Goal: Submit feedback/report problem: Submit feedback/report problem

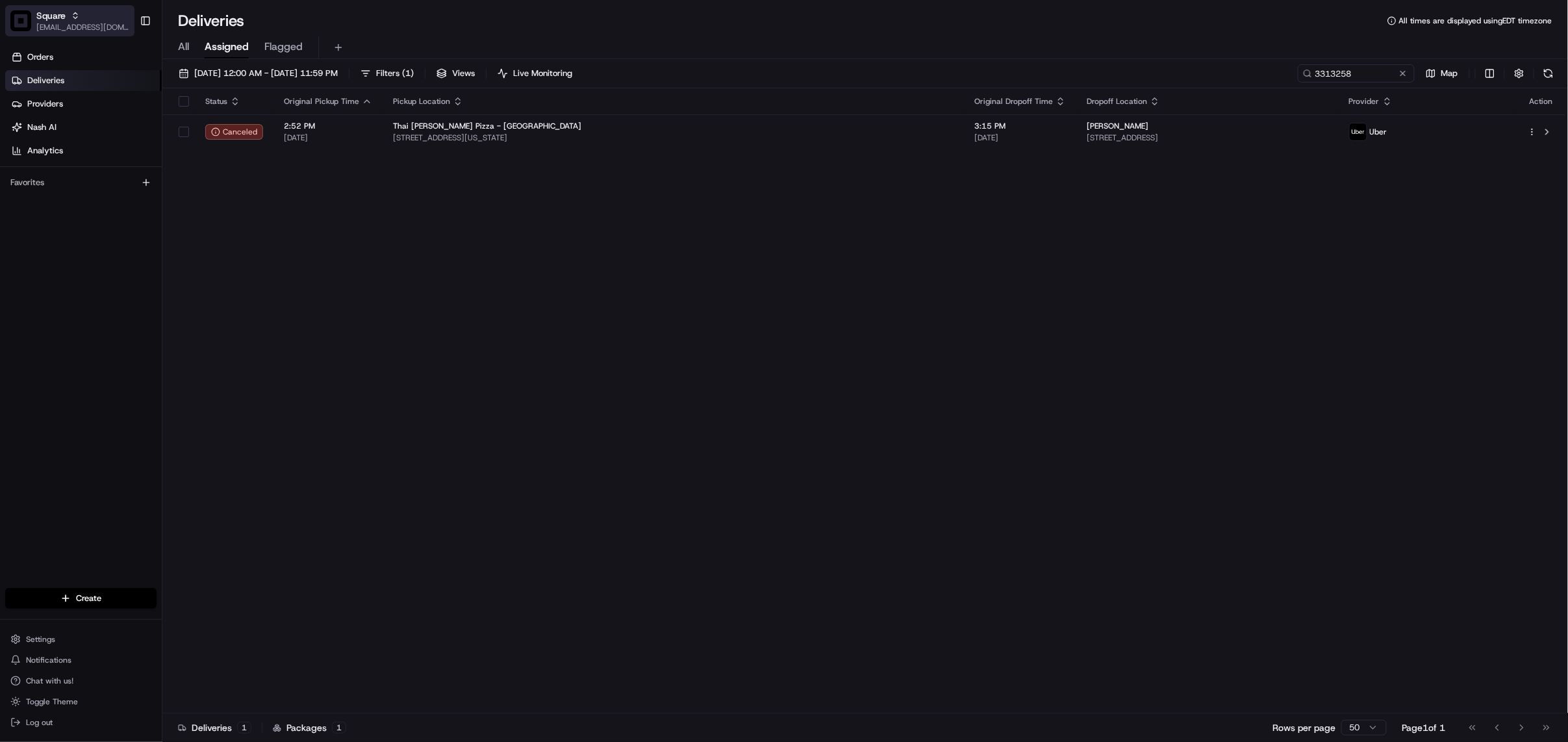
click at [57, 21] on span "Square" at bounding box center [51, 16] width 30 height 13
click at [47, 20] on span "Square" at bounding box center [51, 16] width 30 height 13
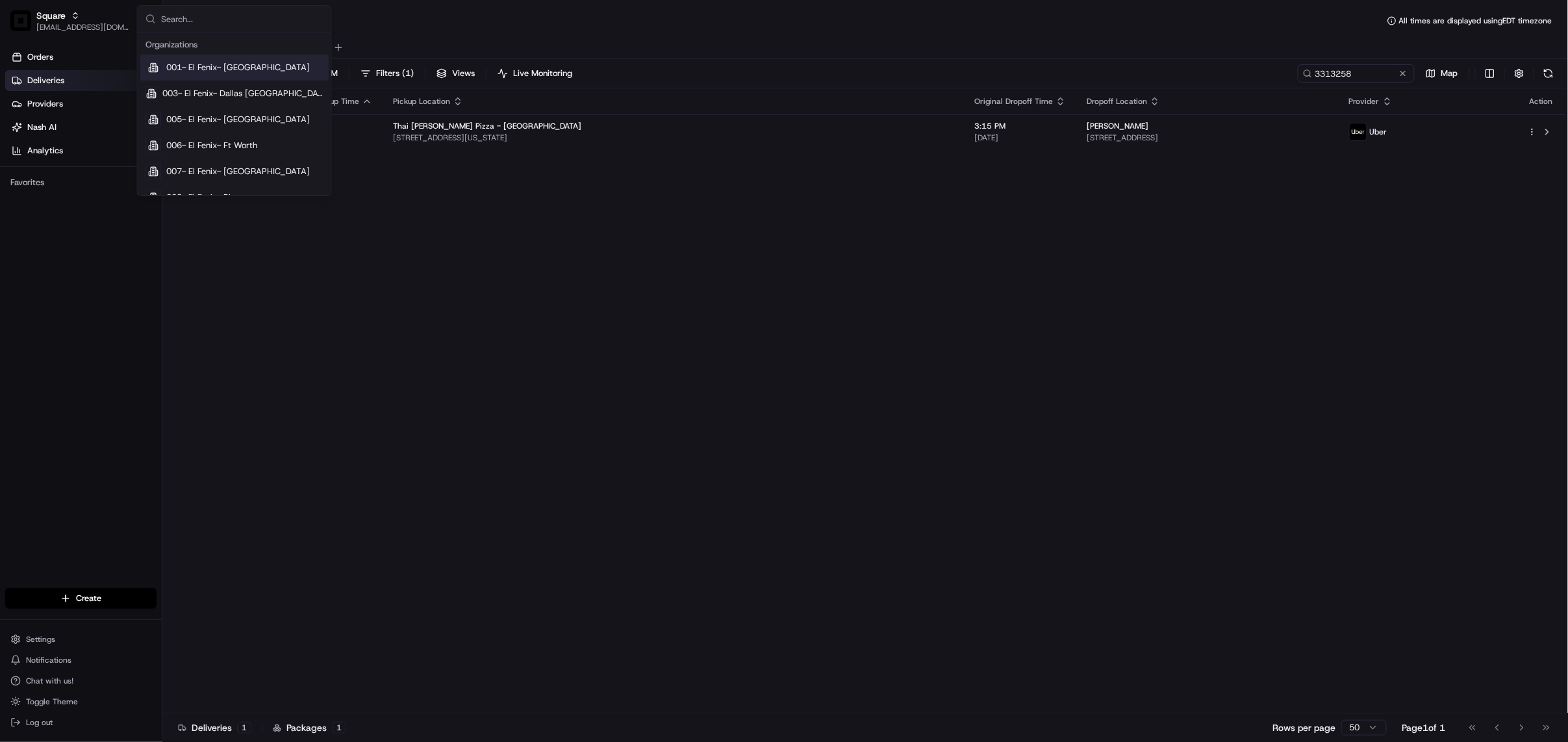
click at [245, 24] on input "text" at bounding box center [242, 19] width 163 height 26
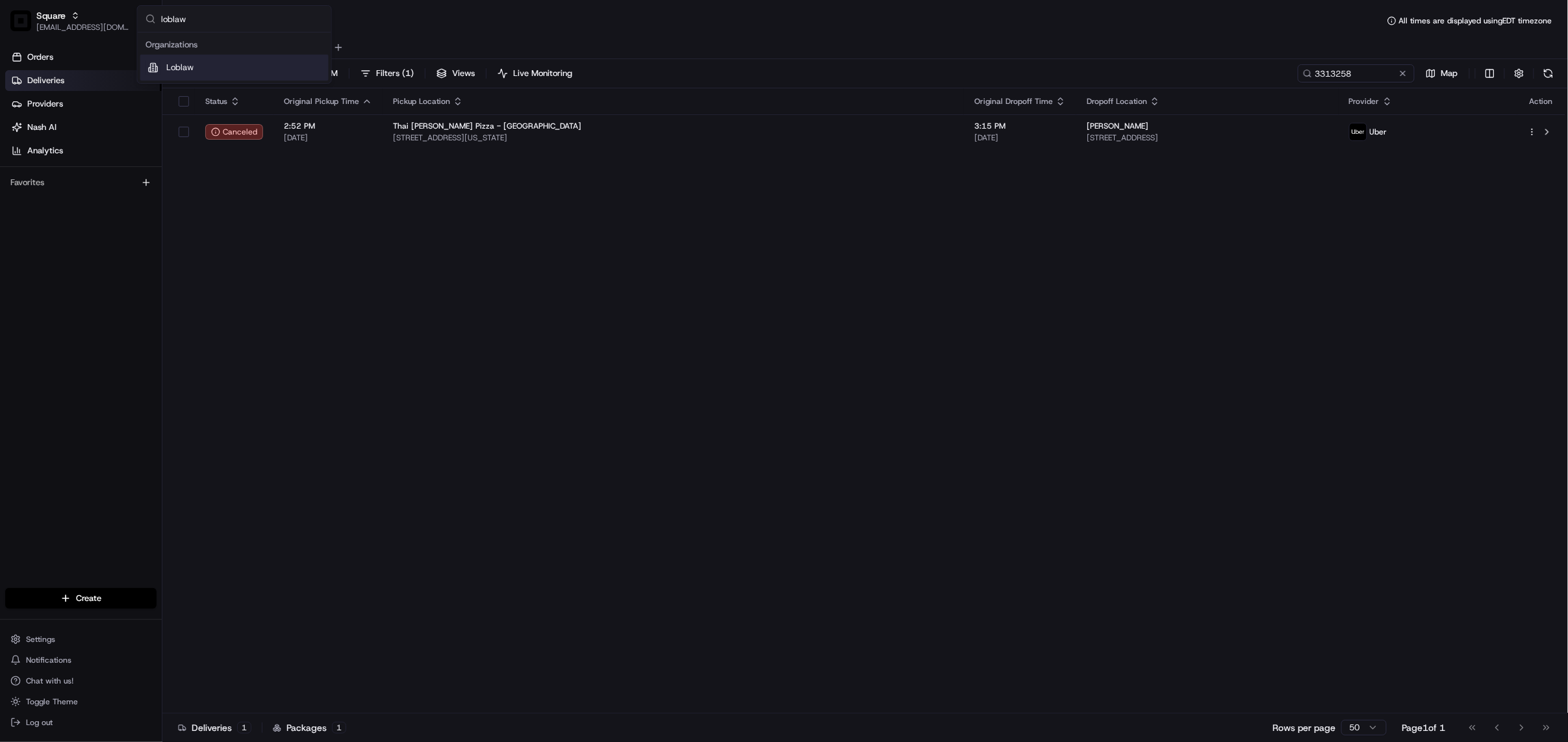
type input "loblaw"
click at [229, 66] on div "Loblaw" at bounding box center [234, 67] width 188 height 26
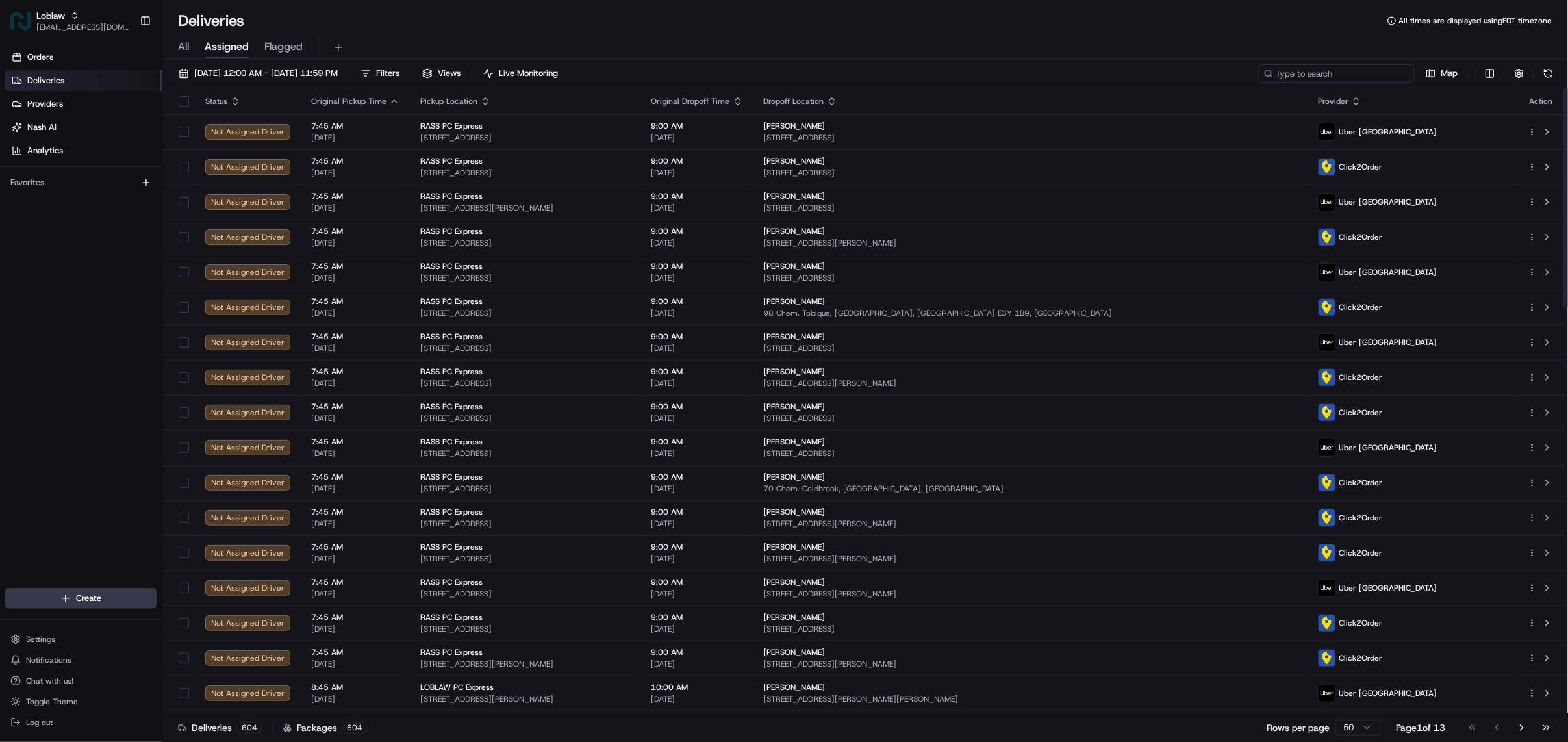
click at [1338, 68] on input at bounding box center [1337, 73] width 156 height 18
paste input "531900012775195"
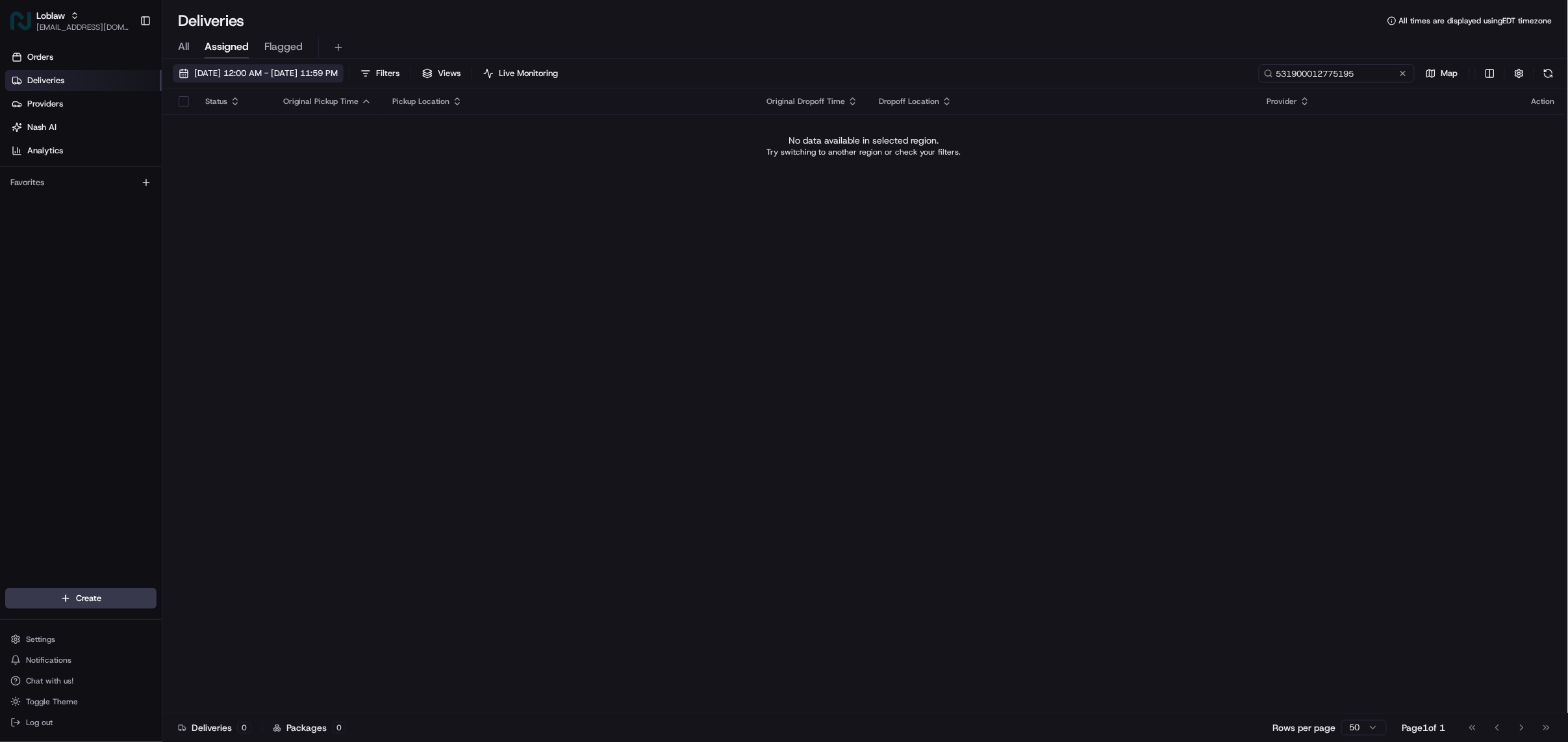
type input "531900012775195"
click at [337, 71] on span "[DATE] 12:00 AM - [DATE] 11:59 PM" at bounding box center [266, 73] width 144 height 11
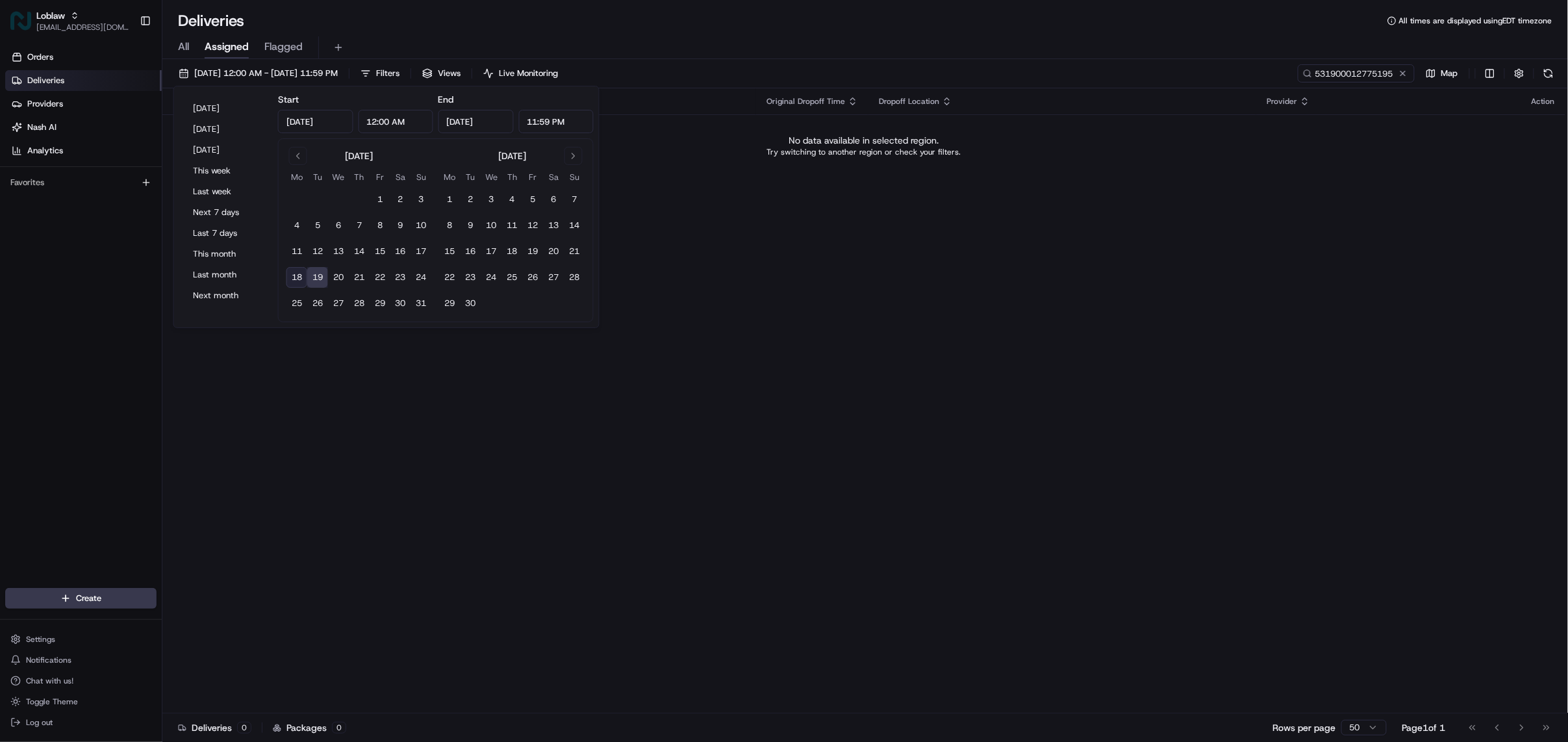
click at [295, 272] on button "18" at bounding box center [296, 277] width 21 height 21
type input "[DATE]"
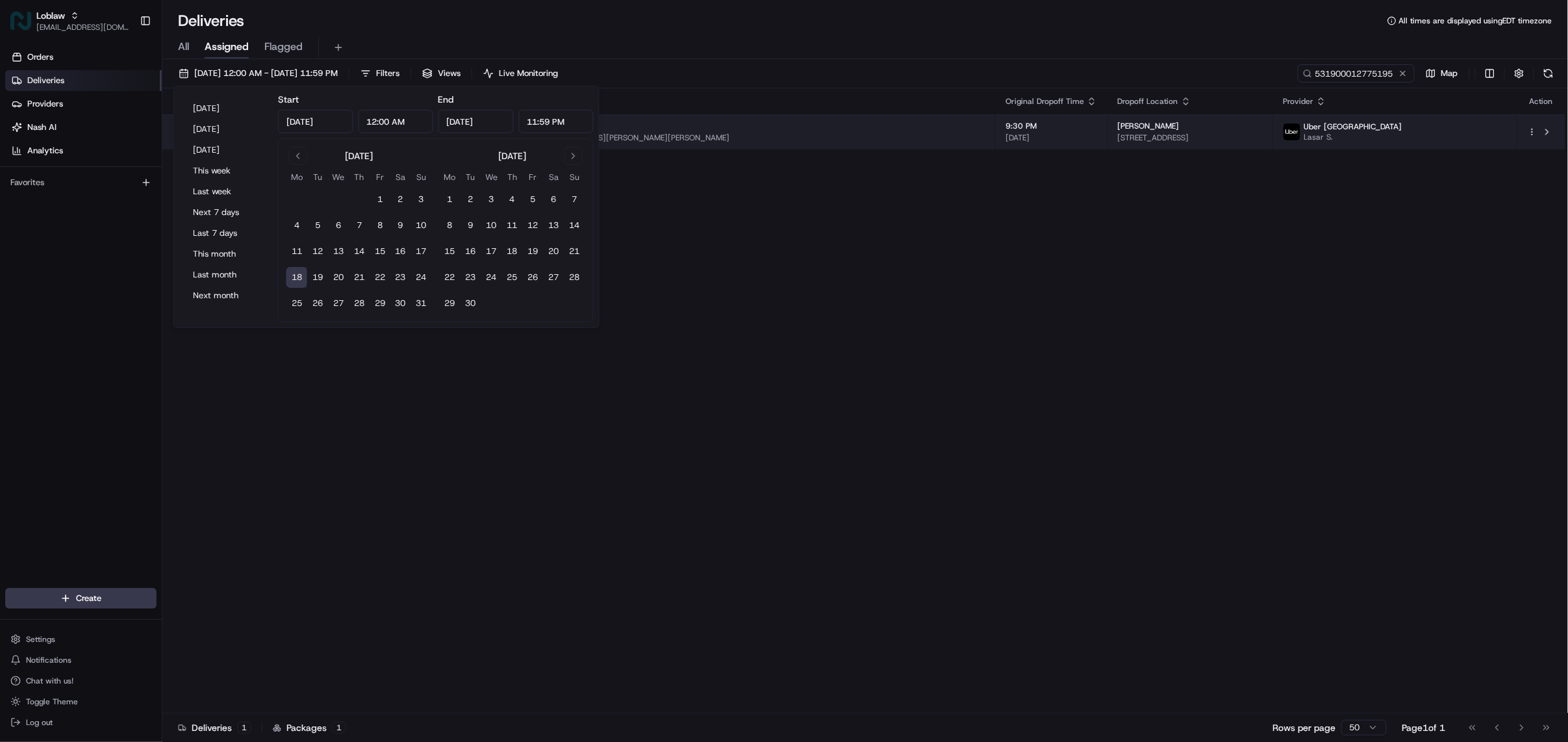
click at [843, 138] on span "Inside Real Canadian Superstore, [STREET_ADDRESS][PERSON_NAME][PERSON_NAME]" at bounding box center [698, 137] width 574 height 11
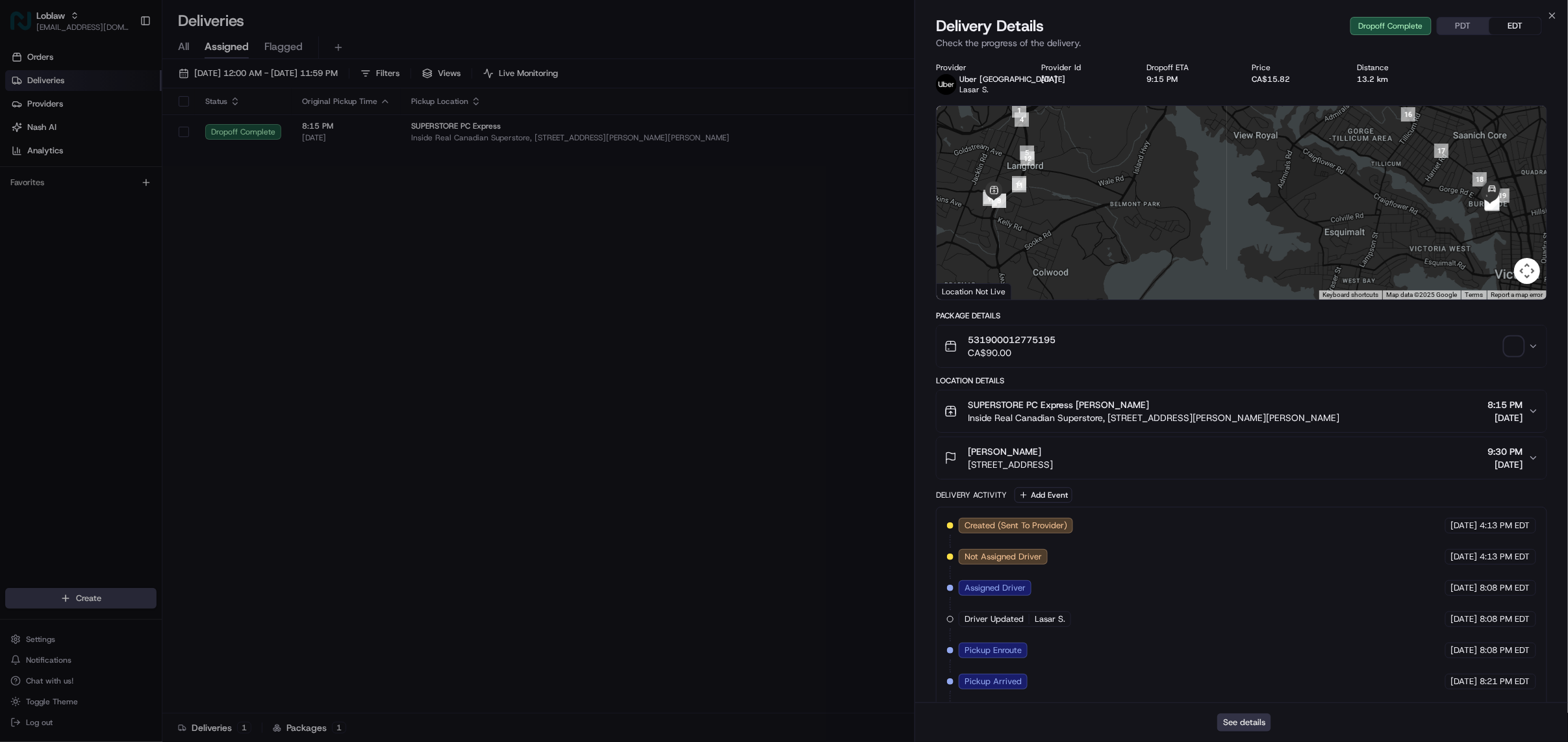
click at [1240, 717] on button "See details" at bounding box center [1245, 722] width 54 height 18
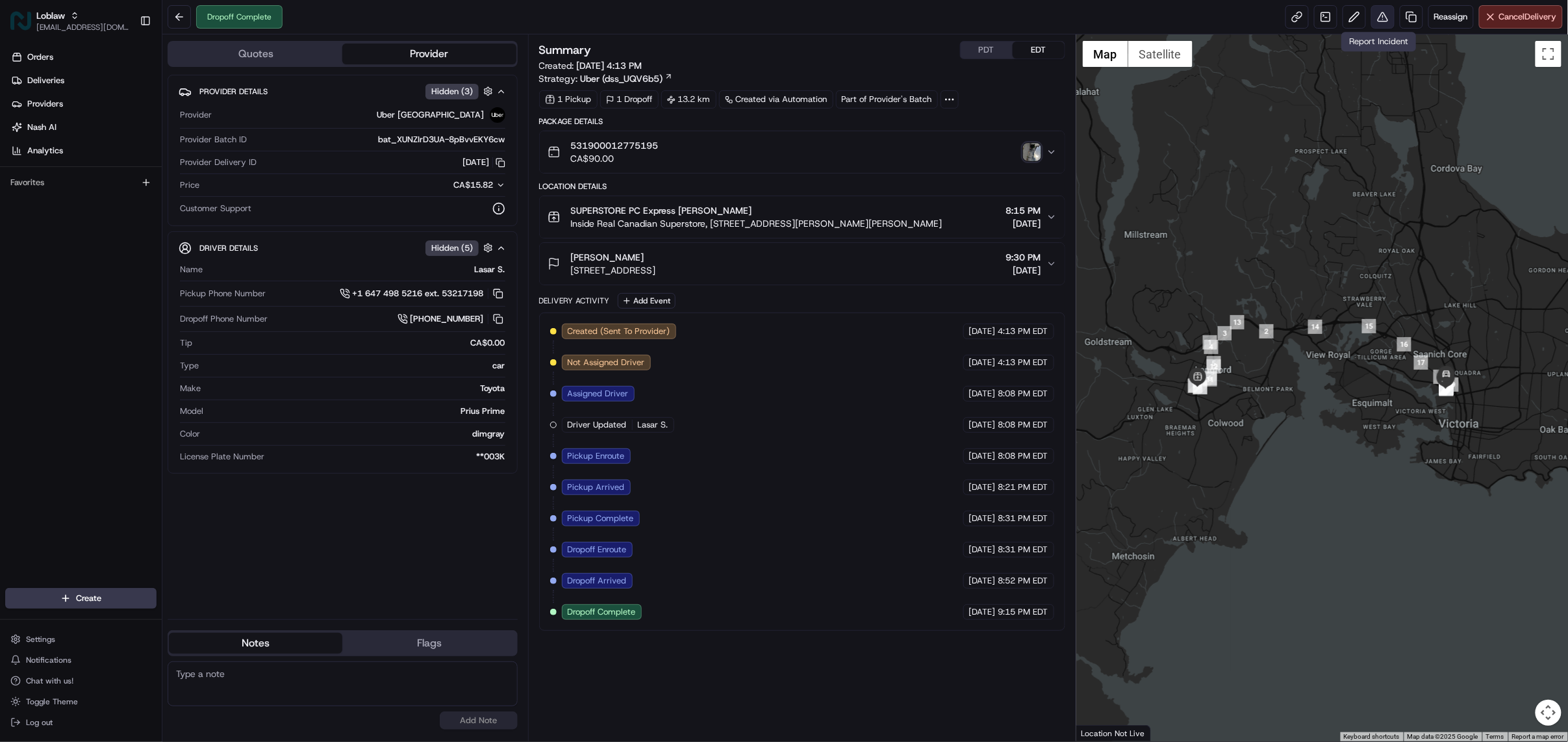
click at [1374, 23] on button at bounding box center [1382, 16] width 23 height 23
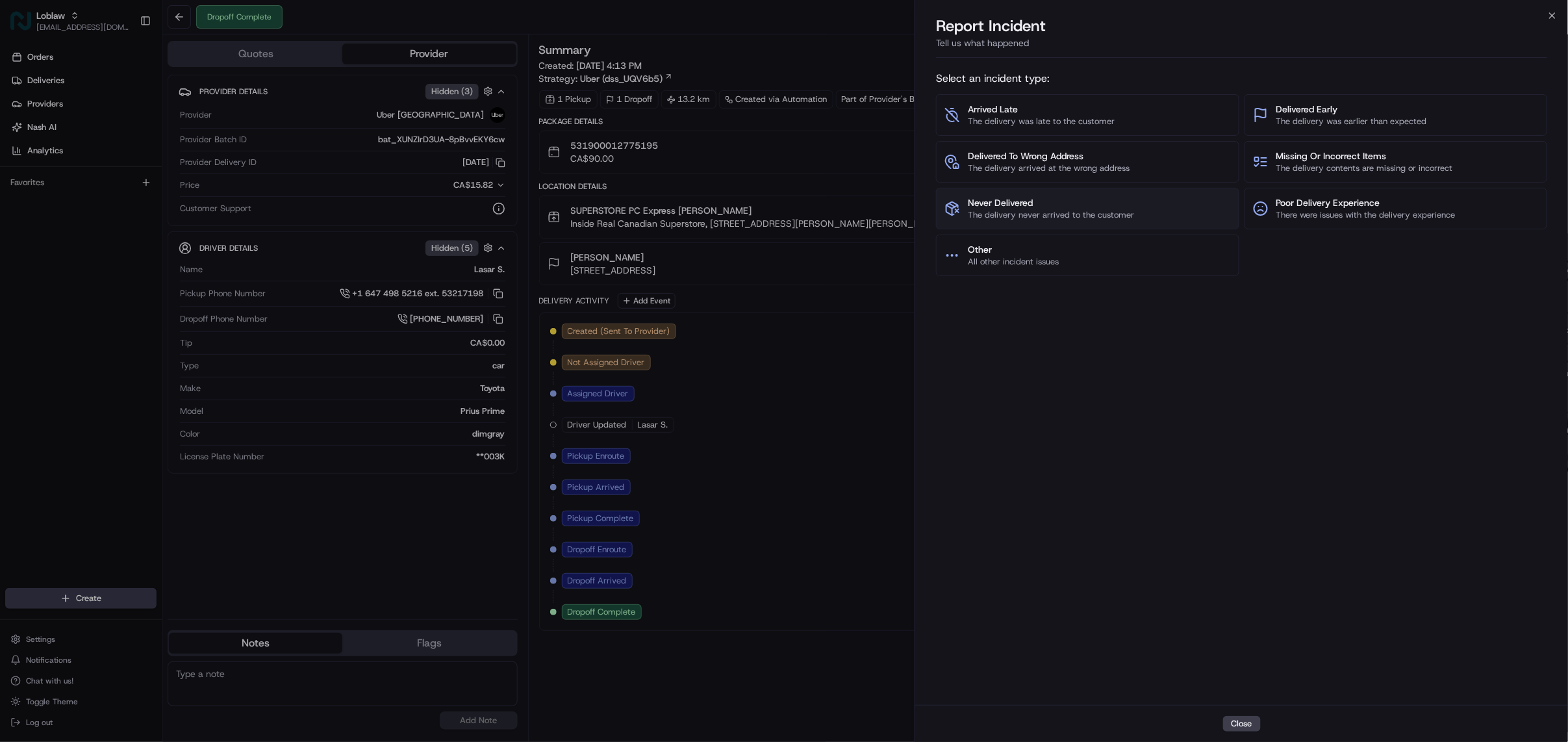
click at [1029, 210] on span "The delivery never arrived to the customer" at bounding box center [1051, 215] width 167 height 11
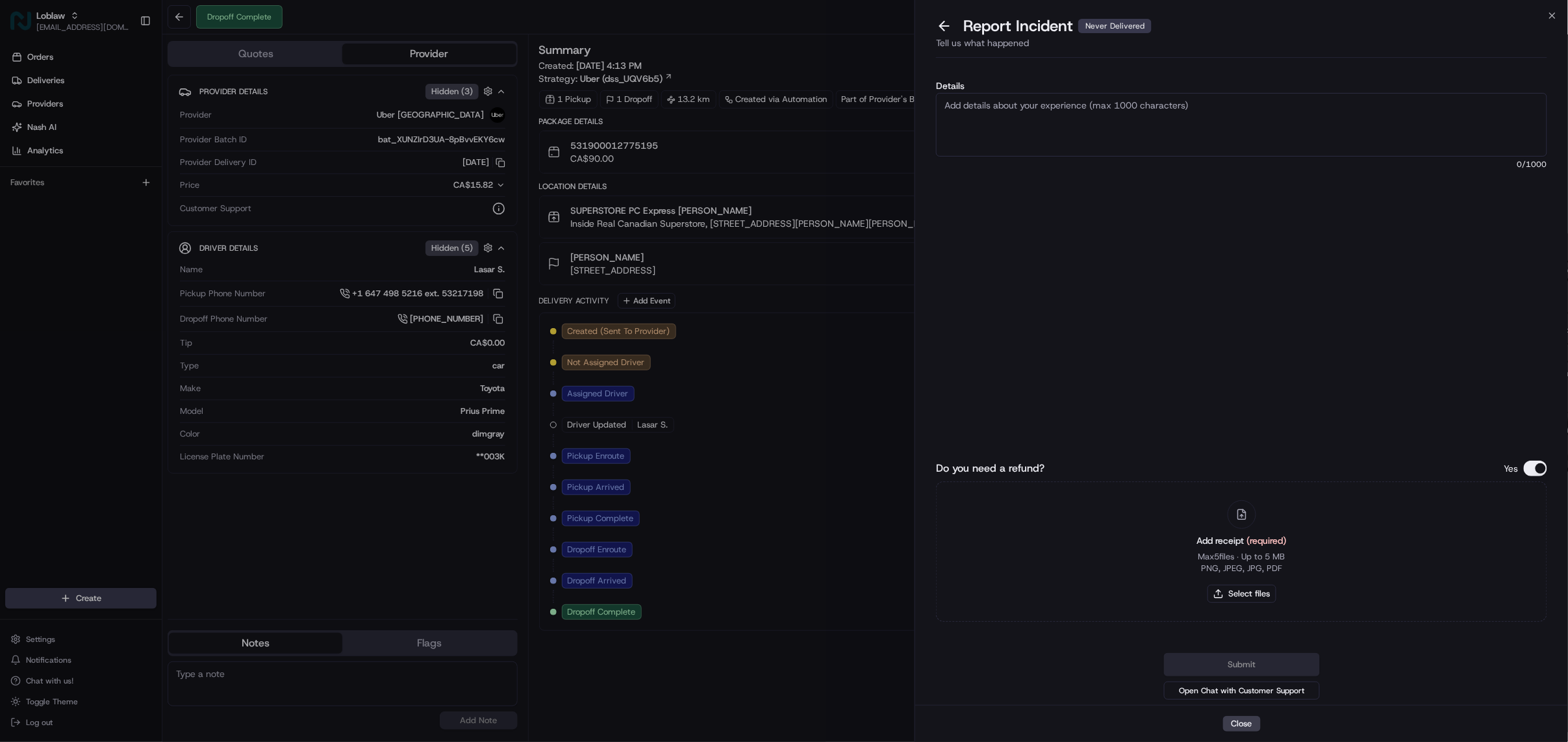
click at [1016, 118] on textarea "Details" at bounding box center [1241, 125] width 612 height 64
type textarea "As per merchant, driver failed to deliver the order to the customer. Please blo…"
drag, startPoint x: 1534, startPoint y: 460, endPoint x: 1489, endPoint y: 474, distance: 47.1
click at [1534, 460] on button "Do you need a refund?" at bounding box center [1535, 468] width 23 height 16
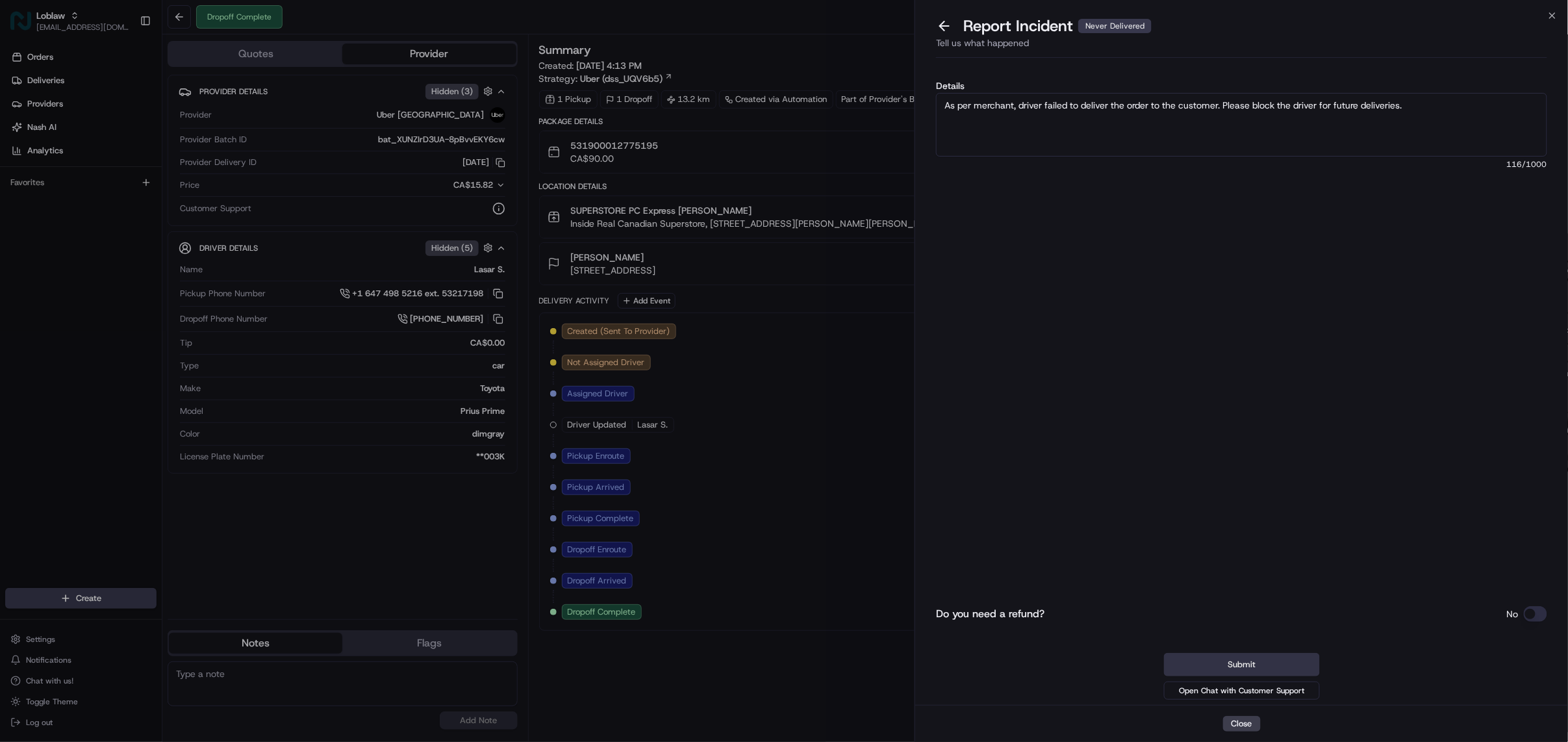
click at [1249, 668] on button "Submit" at bounding box center [1242, 664] width 156 height 23
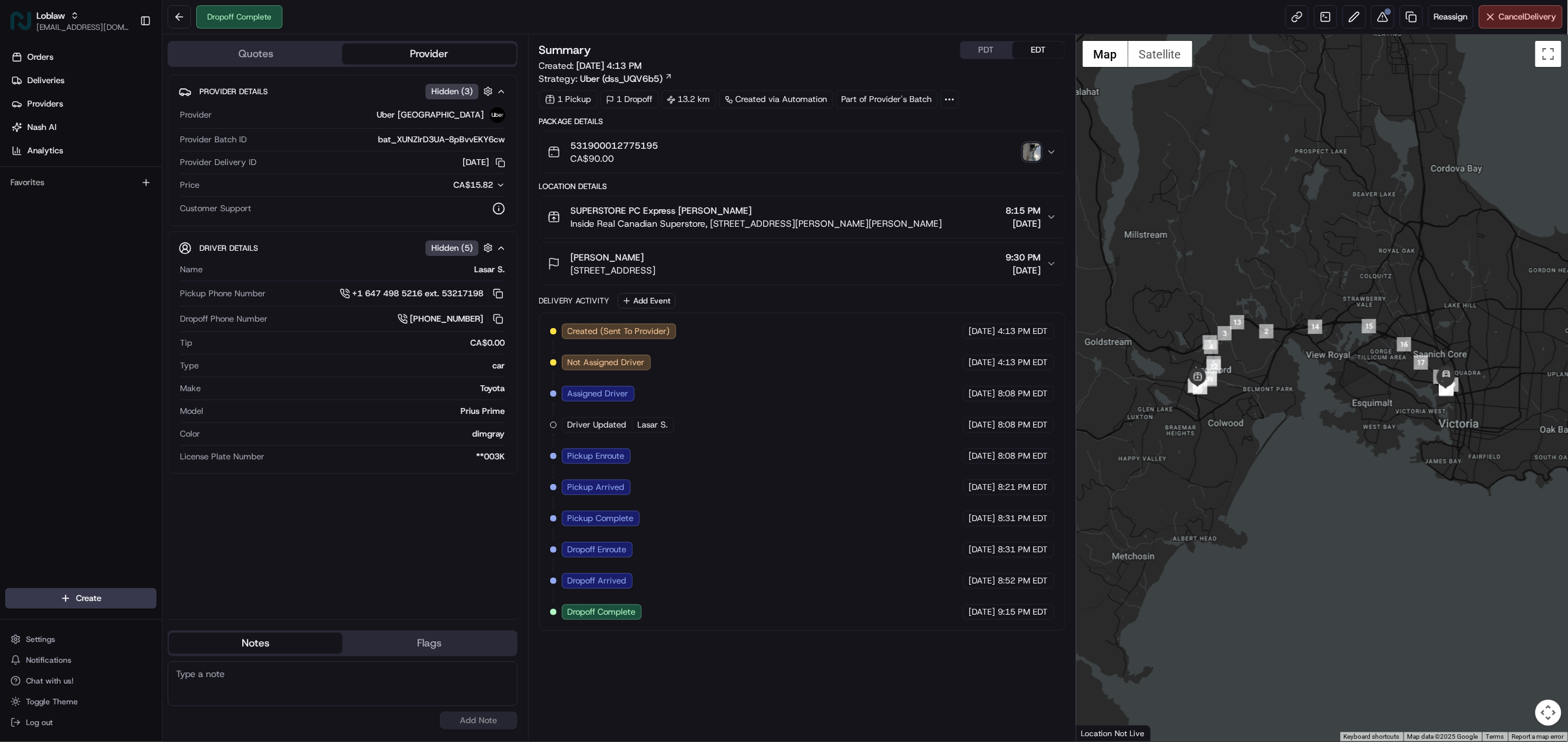
click at [745, 484] on div "Created (Sent To Provider) Uber Canada Aug 18 2025 4:13 PM EDT Not Assigned Dri…" at bounding box center [802, 471] width 504 height 296
